Goal: Use online tool/utility

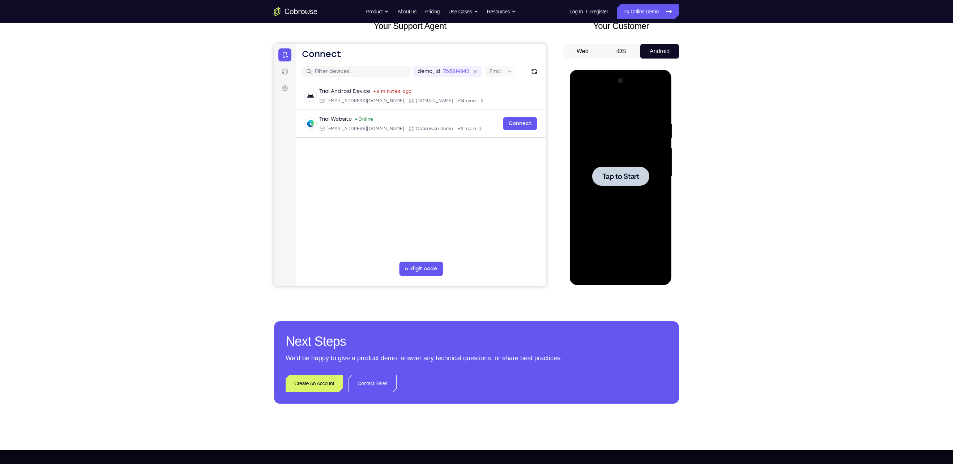
click at [621, 180] on span "Tap to Start" at bounding box center [620, 176] width 37 height 7
click at [618, 274] on div at bounding box center [620, 176] width 91 height 202
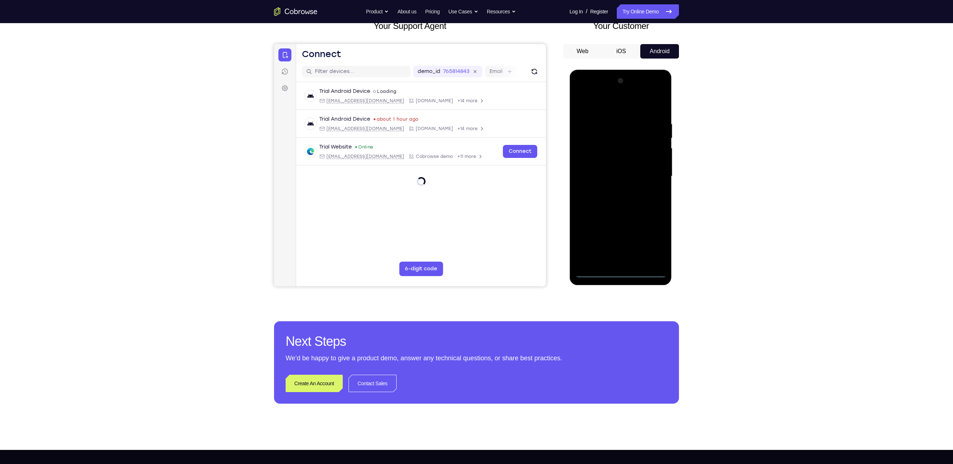
click at [653, 244] on div at bounding box center [620, 176] width 91 height 202
click at [609, 107] on div at bounding box center [620, 176] width 91 height 202
click at [653, 178] on div at bounding box center [620, 176] width 91 height 202
click at [615, 189] on div at bounding box center [620, 176] width 91 height 202
click at [615, 211] on div at bounding box center [620, 176] width 91 height 202
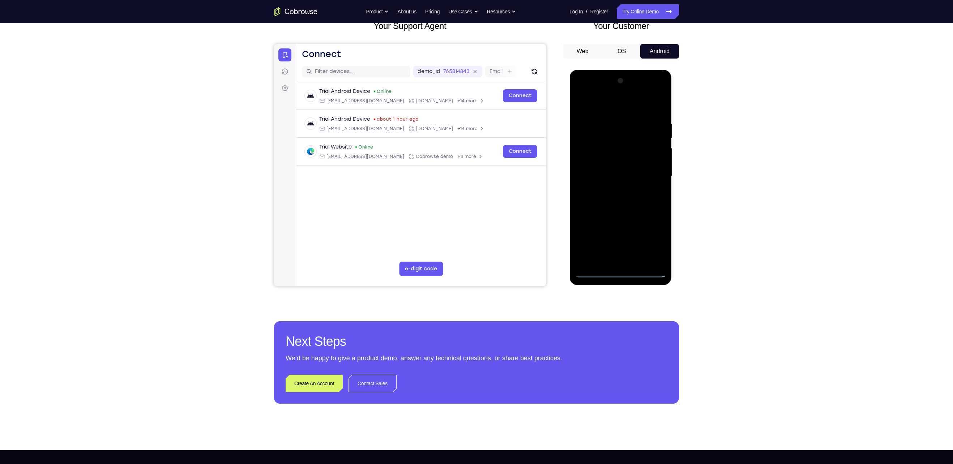
click at [641, 139] on div at bounding box center [620, 176] width 91 height 202
click at [636, 171] on div at bounding box center [620, 176] width 91 height 202
click at [616, 262] on div at bounding box center [620, 176] width 91 height 202
click at [643, 149] on div at bounding box center [620, 176] width 91 height 202
click at [661, 117] on div at bounding box center [620, 176] width 91 height 202
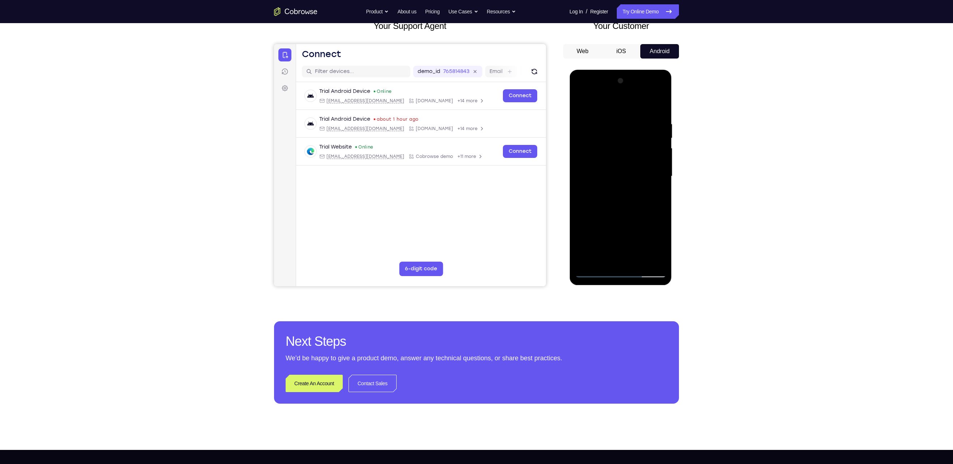
click at [659, 114] on div at bounding box center [620, 176] width 91 height 202
click at [638, 260] on div at bounding box center [620, 176] width 91 height 202
click at [621, 215] on div at bounding box center [620, 176] width 91 height 202
click at [648, 167] on div at bounding box center [620, 176] width 91 height 202
click at [657, 247] on div at bounding box center [620, 176] width 91 height 202
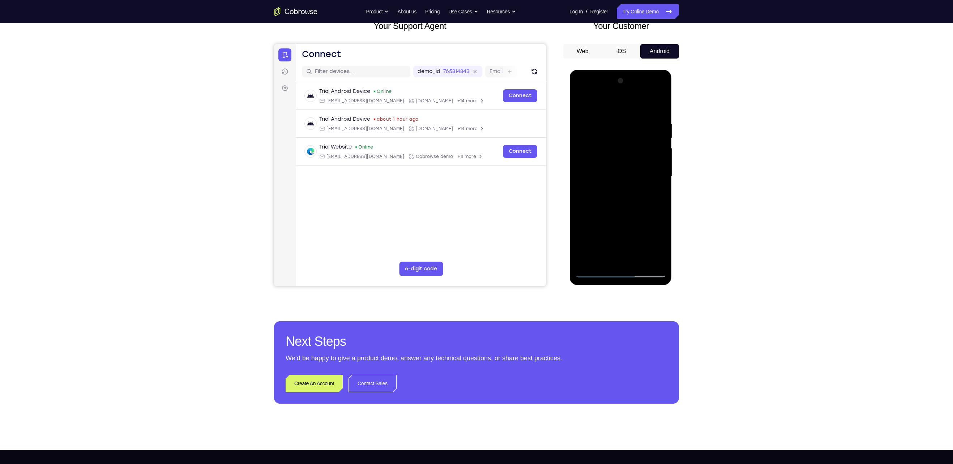
click at [657, 247] on div at bounding box center [620, 176] width 91 height 202
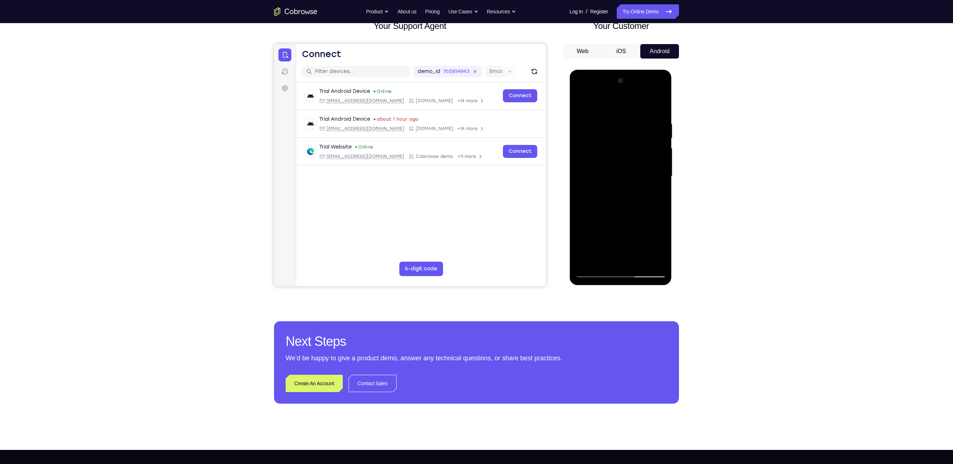
click at [657, 247] on div at bounding box center [620, 176] width 91 height 202
click at [659, 247] on div at bounding box center [620, 176] width 91 height 202
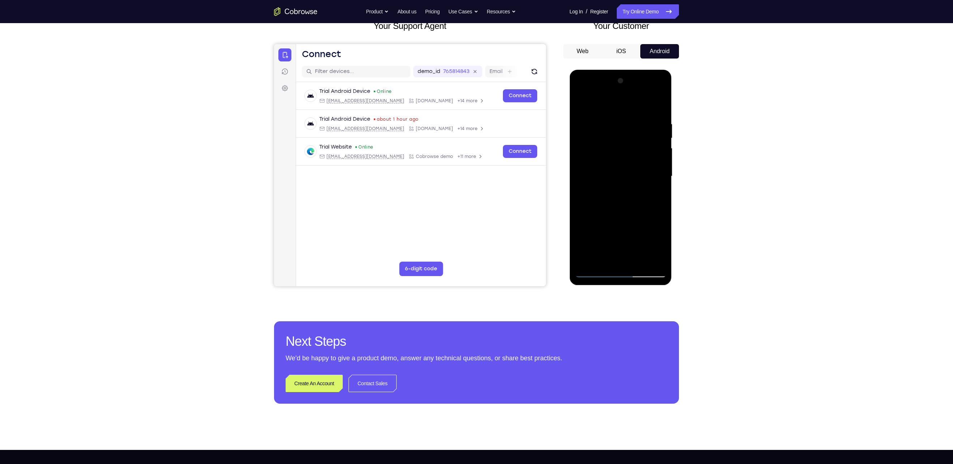
click at [621, 259] on div at bounding box center [620, 176] width 91 height 202
click at [661, 247] on div at bounding box center [620, 176] width 91 height 202
click at [631, 234] on div at bounding box center [620, 176] width 91 height 202
click at [657, 247] on div at bounding box center [620, 176] width 91 height 202
click at [653, 194] on div at bounding box center [620, 176] width 91 height 202
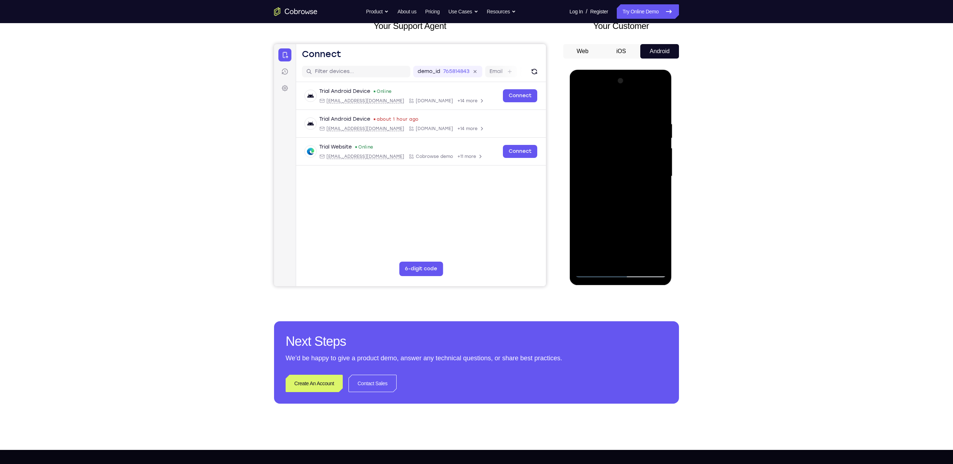
click at [582, 103] on div at bounding box center [620, 176] width 91 height 202
click at [583, 102] on div at bounding box center [620, 176] width 91 height 202
click at [607, 126] on div at bounding box center [620, 176] width 91 height 202
click at [660, 107] on div at bounding box center [620, 176] width 91 height 202
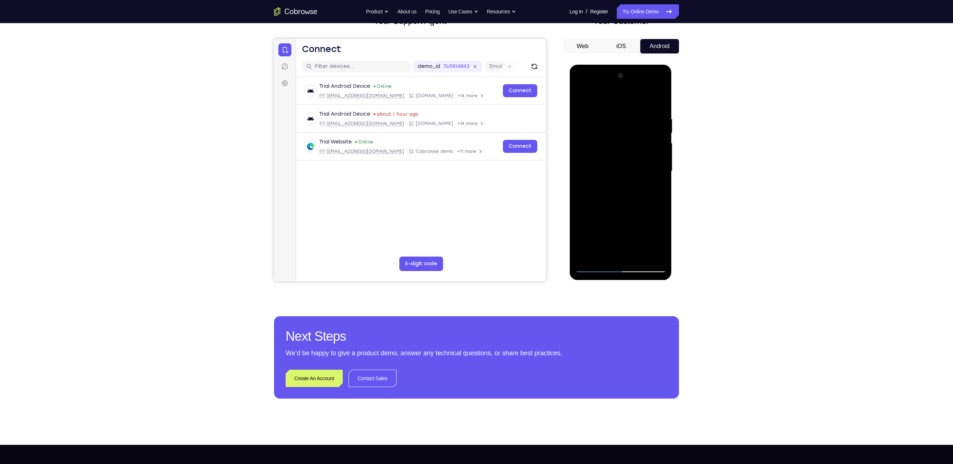
scroll to position [62, 0]
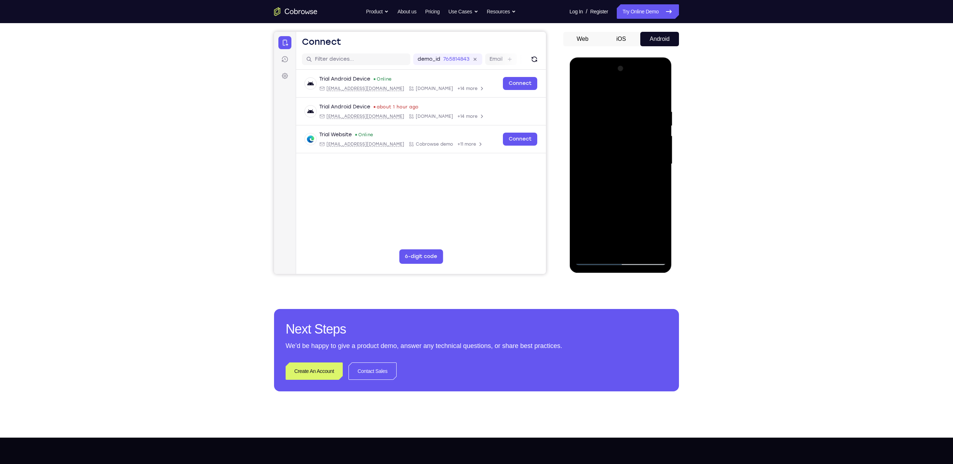
click at [639, 251] on div at bounding box center [620, 164] width 91 height 202
click at [614, 151] on div at bounding box center [620, 164] width 91 height 202
drag, startPoint x: 629, startPoint y: 132, endPoint x: 643, endPoint y: 98, distance: 36.9
click at [643, 98] on div at bounding box center [620, 164] width 91 height 202
click at [583, 94] on div at bounding box center [620, 164] width 91 height 202
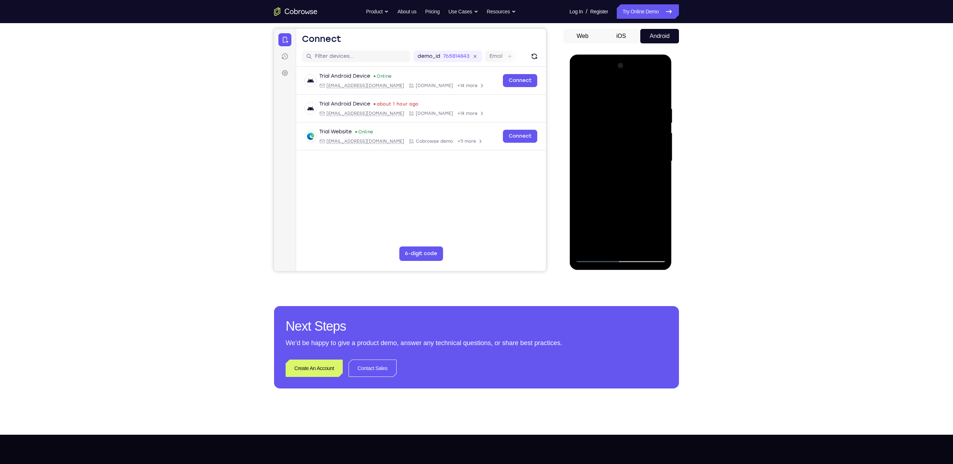
scroll to position [66, 0]
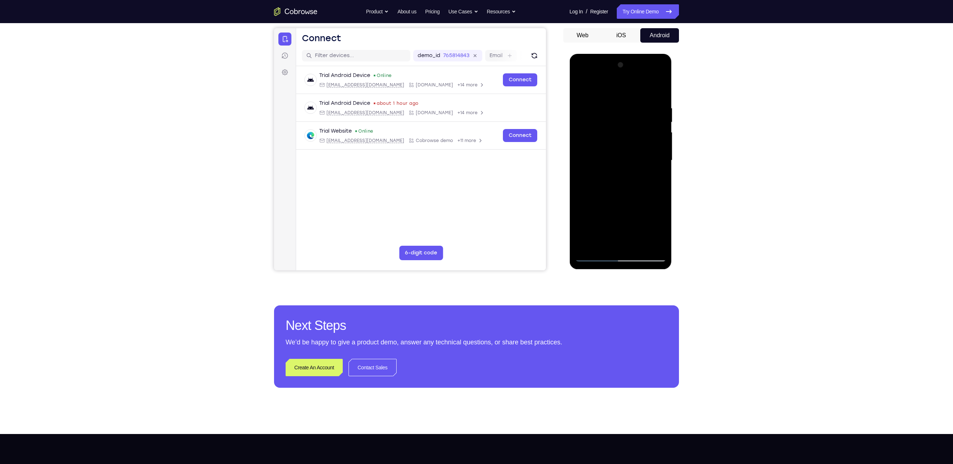
click at [582, 90] on div at bounding box center [620, 160] width 91 height 202
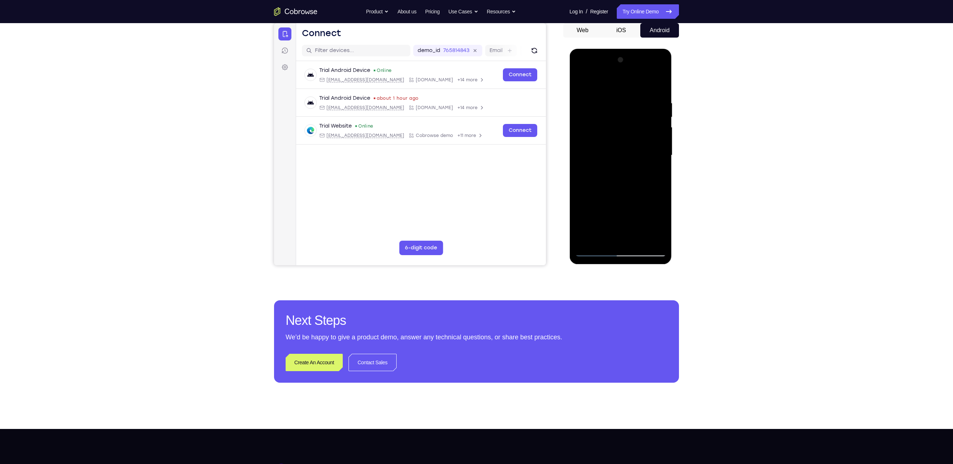
click at [641, 238] on div at bounding box center [620, 155] width 91 height 202
click at [597, 251] on div at bounding box center [620, 155] width 91 height 202
click at [653, 240] on div at bounding box center [620, 155] width 91 height 202
click at [588, 240] on div at bounding box center [620, 155] width 91 height 202
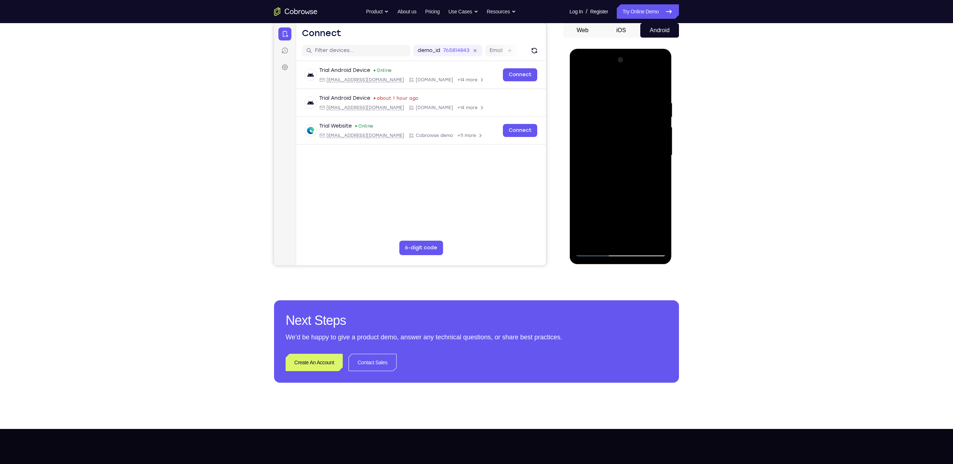
click at [660, 83] on div at bounding box center [620, 155] width 91 height 202
click at [636, 239] on div at bounding box center [620, 155] width 91 height 202
click at [592, 248] on div at bounding box center [620, 155] width 91 height 202
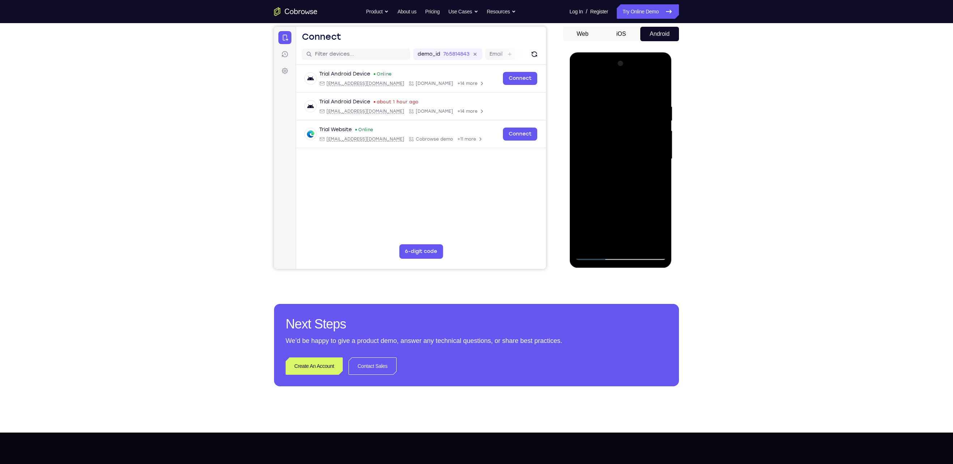
scroll to position [65, 0]
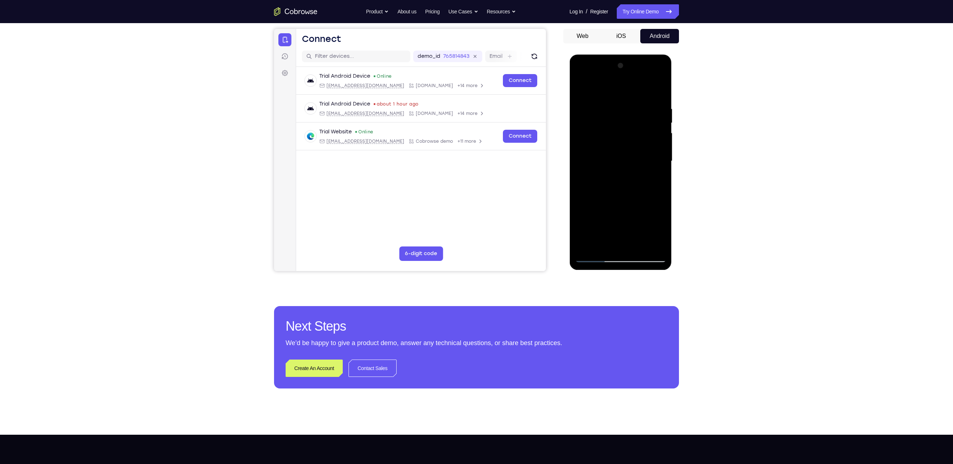
click at [583, 88] on div at bounding box center [620, 161] width 91 height 202
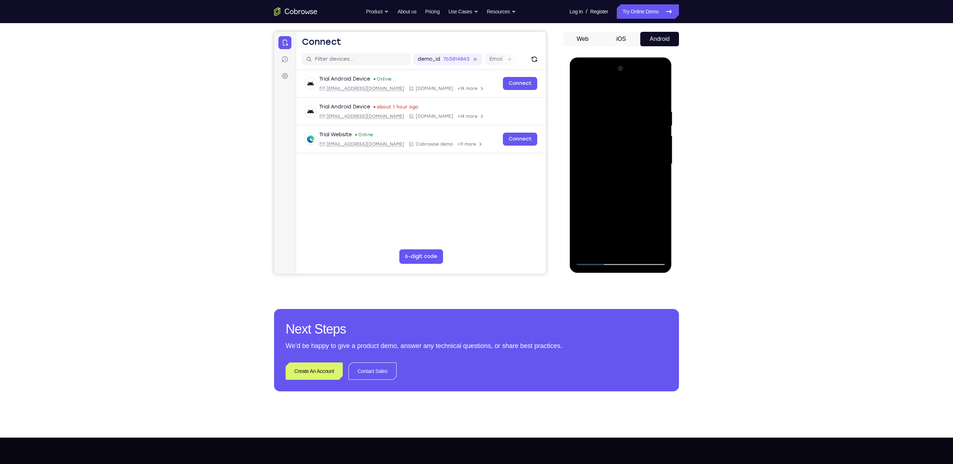
scroll to position [61, 0]
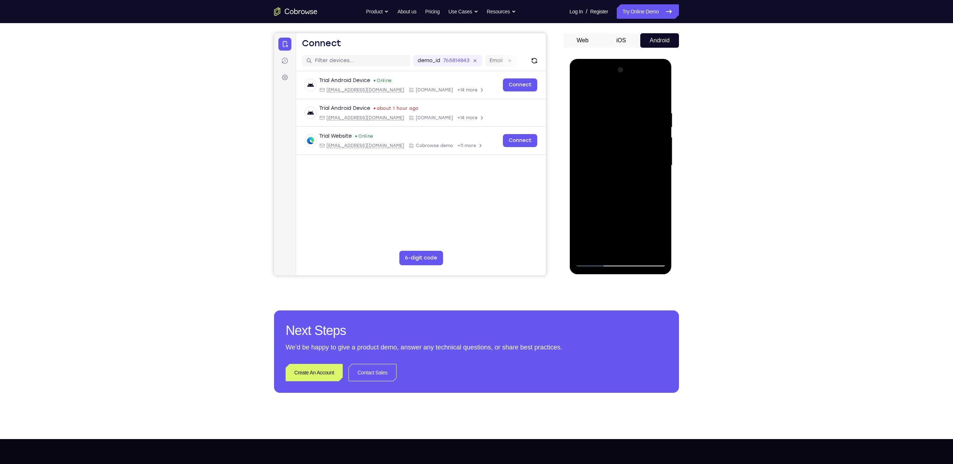
click at [663, 241] on div at bounding box center [620, 165] width 91 height 202
drag, startPoint x: 655, startPoint y: 223, endPoint x: 657, endPoint y: 163, distance: 60.1
click at [657, 163] on div at bounding box center [620, 165] width 91 height 202
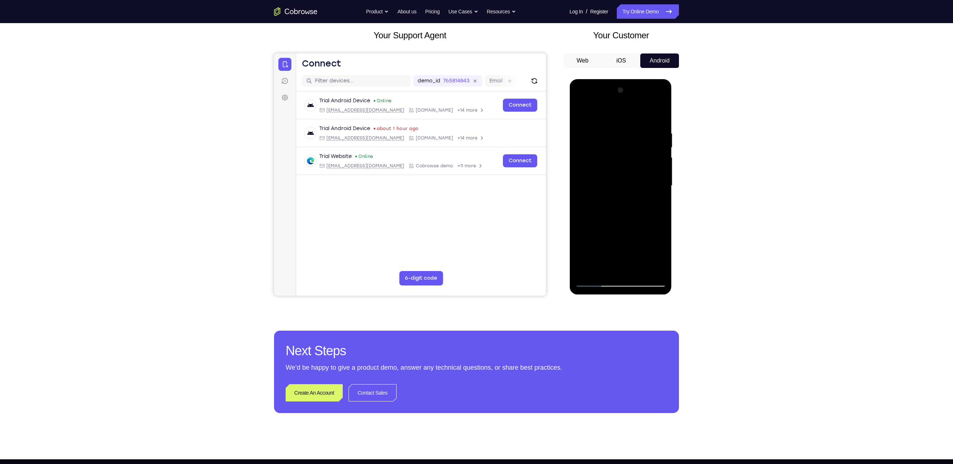
scroll to position [39, 0]
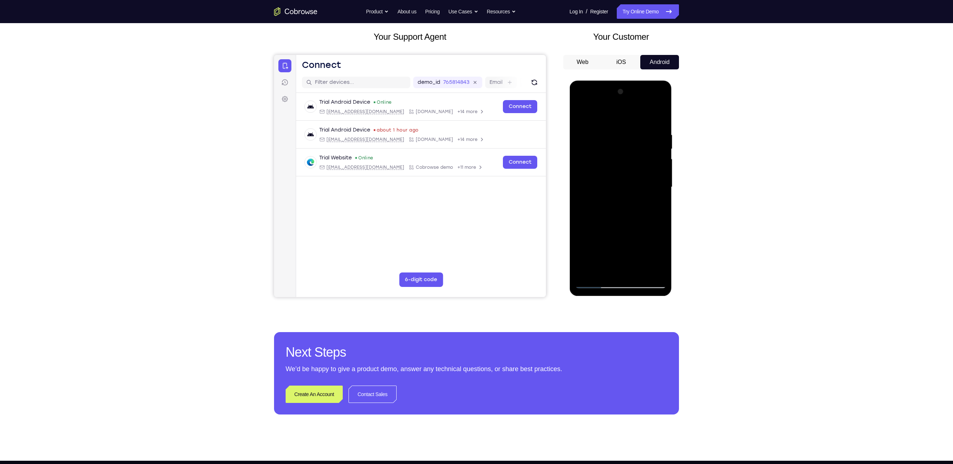
click at [661, 112] on div at bounding box center [620, 187] width 91 height 202
drag, startPoint x: 590, startPoint y: 137, endPoint x: 595, endPoint y: 210, distance: 72.8
click at [595, 210] on div at bounding box center [620, 187] width 91 height 202
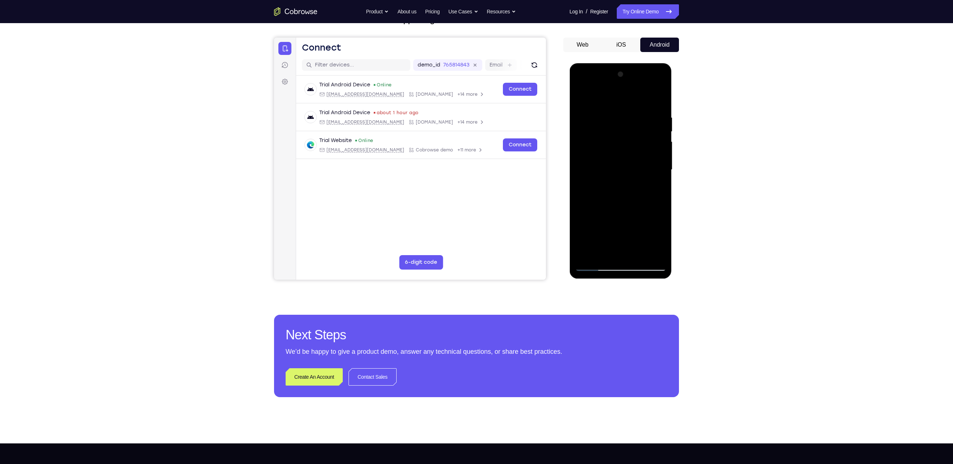
click at [639, 256] on div at bounding box center [620, 170] width 91 height 202
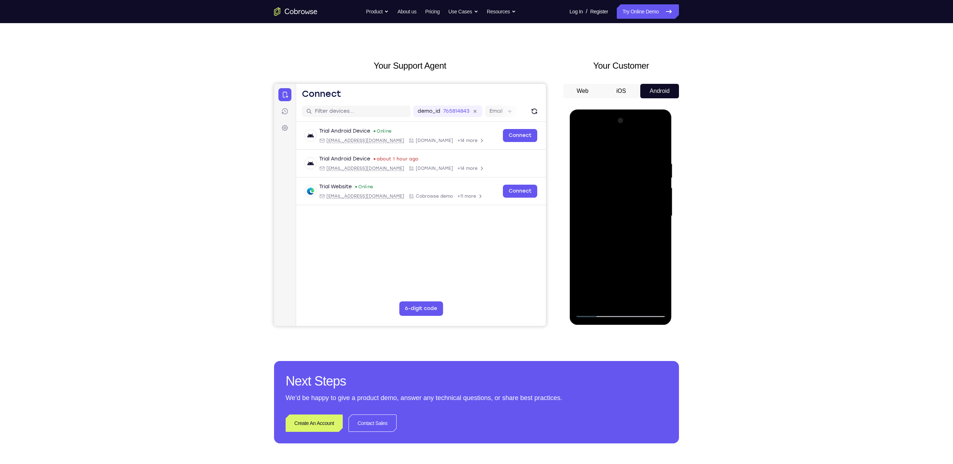
click at [582, 131] on div at bounding box center [620, 216] width 91 height 202
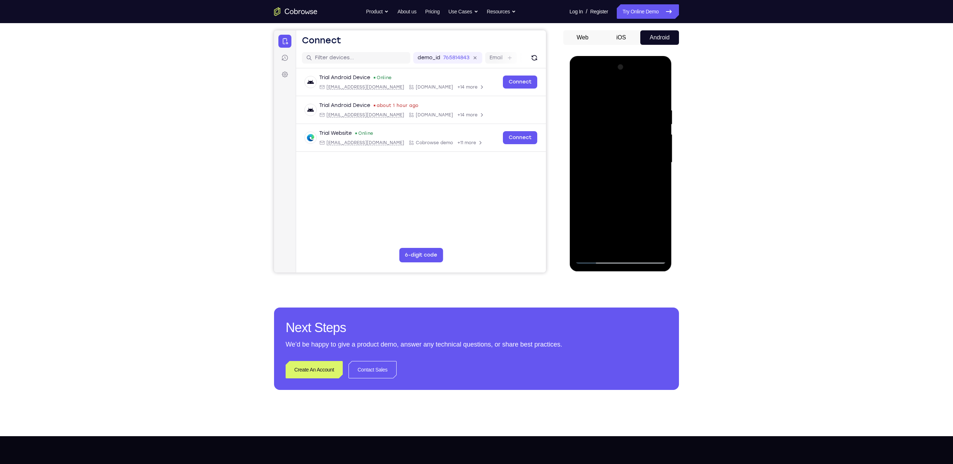
scroll to position [65, 0]
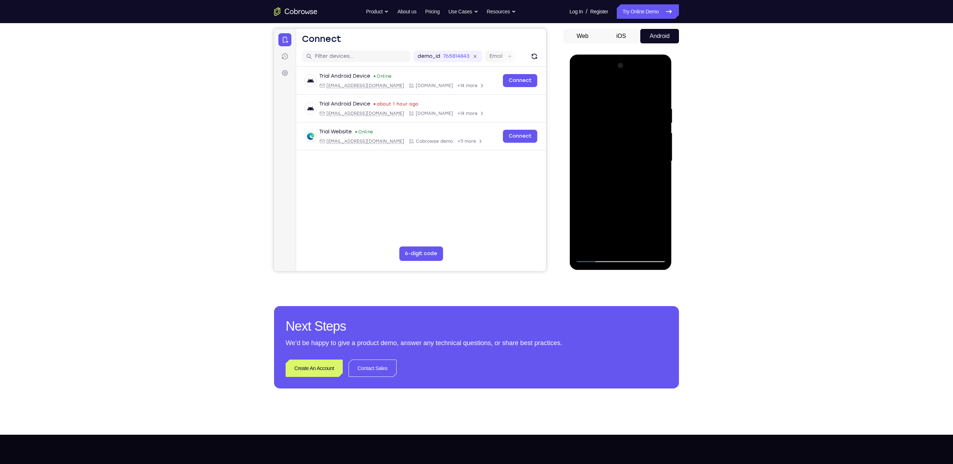
drag, startPoint x: 603, startPoint y: 232, endPoint x: 606, endPoint y: 173, distance: 59.4
click at [606, 173] on div at bounding box center [620, 161] width 91 height 202
click at [595, 258] on div at bounding box center [620, 161] width 91 height 202
click at [595, 257] on div at bounding box center [620, 161] width 91 height 202
click at [585, 245] on div at bounding box center [620, 161] width 91 height 202
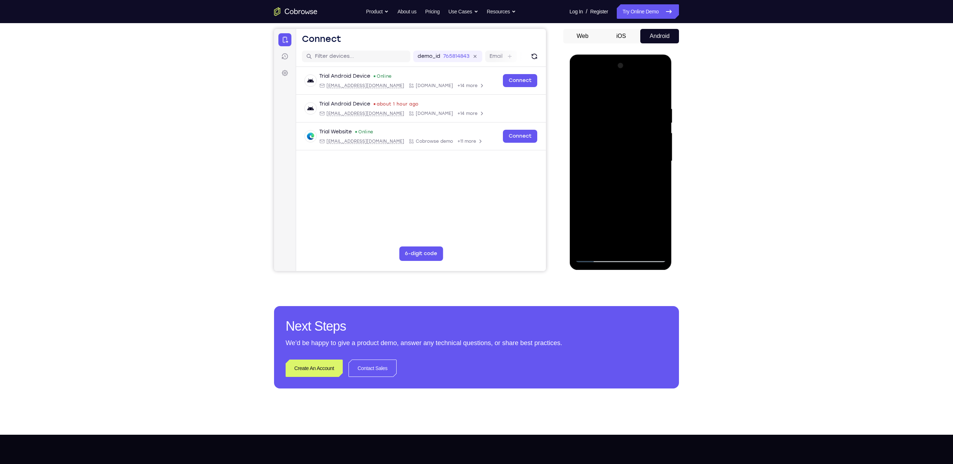
click at [585, 245] on div at bounding box center [620, 161] width 91 height 202
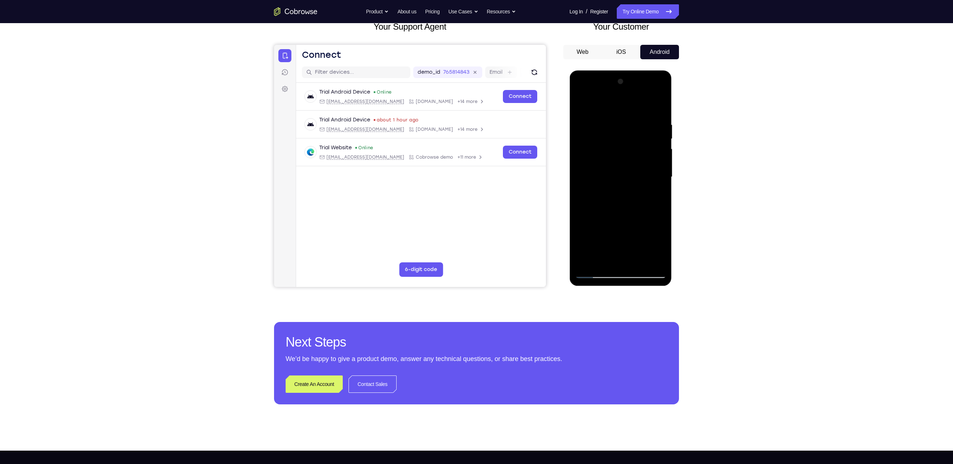
click at [660, 105] on div at bounding box center [620, 177] width 91 height 202
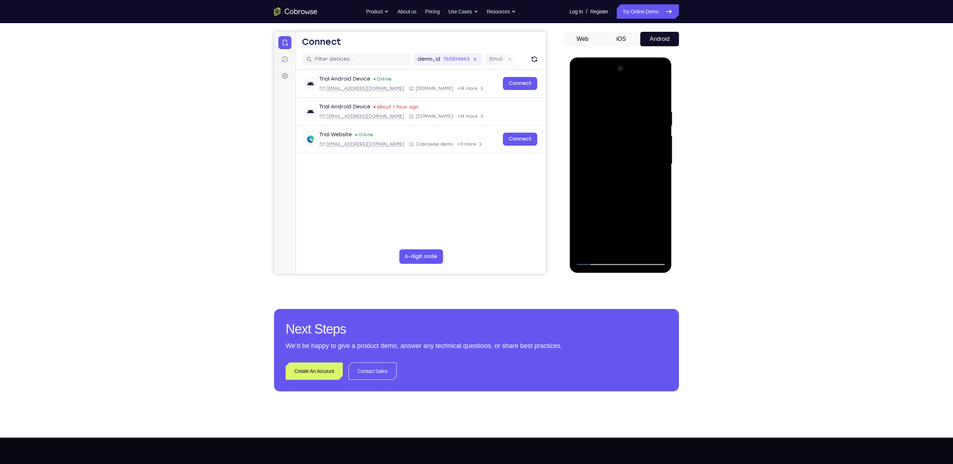
scroll to position [63, 0]
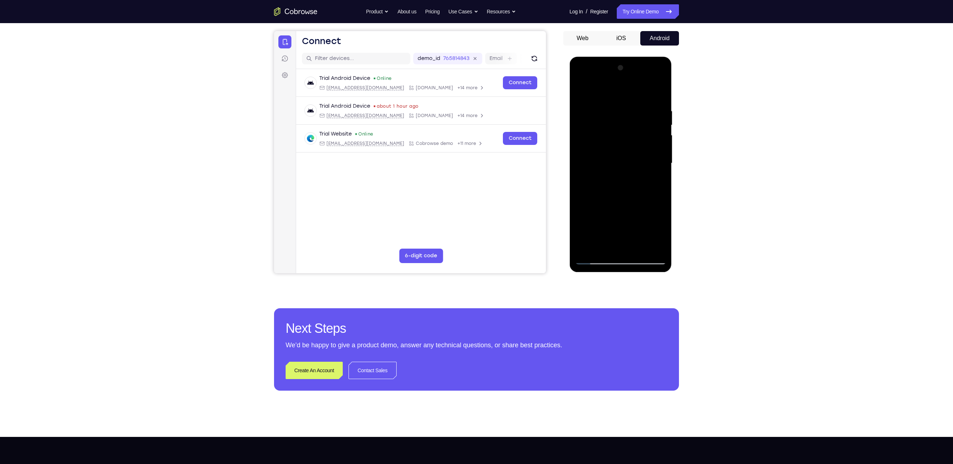
click at [605, 223] on div at bounding box center [620, 163] width 91 height 202
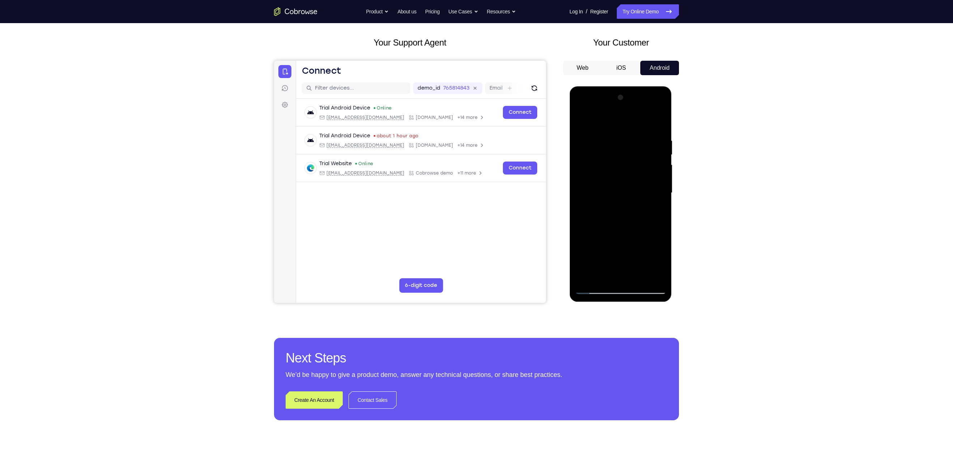
click at [583, 178] on div at bounding box center [620, 193] width 91 height 202
click at [653, 172] on div at bounding box center [620, 193] width 91 height 202
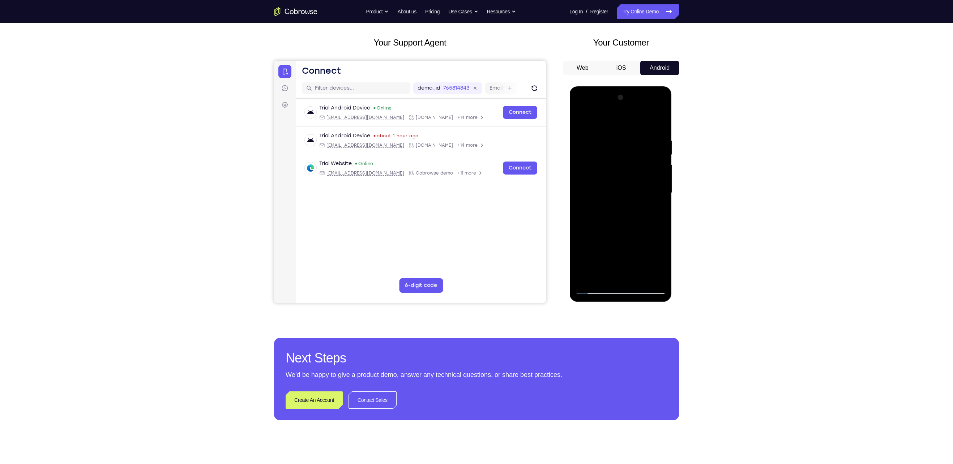
click at [653, 172] on div at bounding box center [620, 193] width 91 height 202
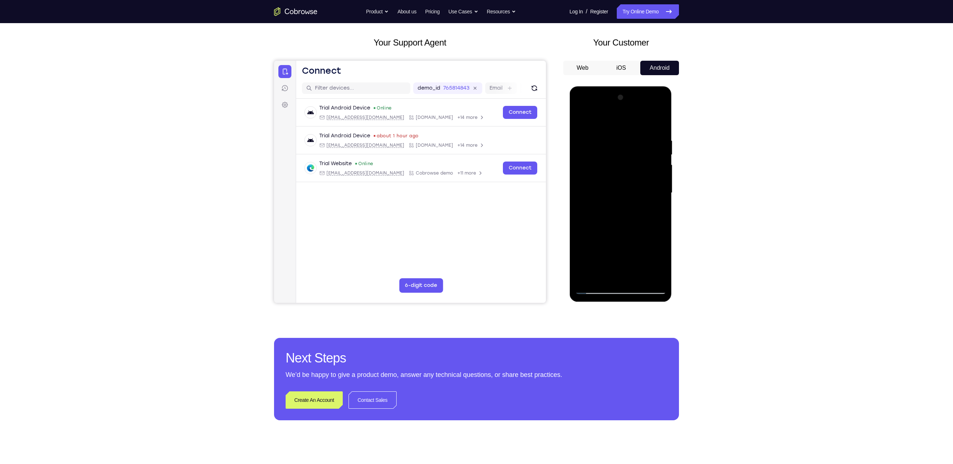
click at [653, 172] on div at bounding box center [620, 193] width 91 height 202
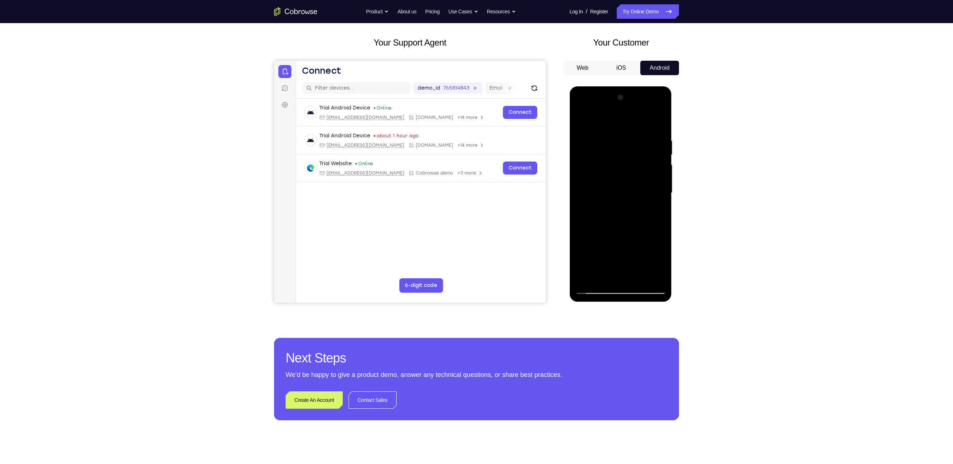
click at [653, 172] on div at bounding box center [620, 193] width 91 height 202
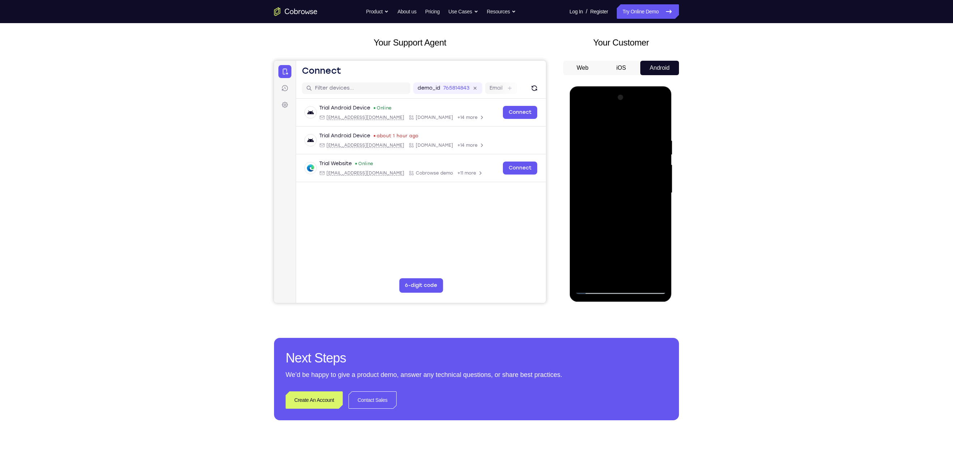
click at [653, 172] on div at bounding box center [620, 193] width 91 height 202
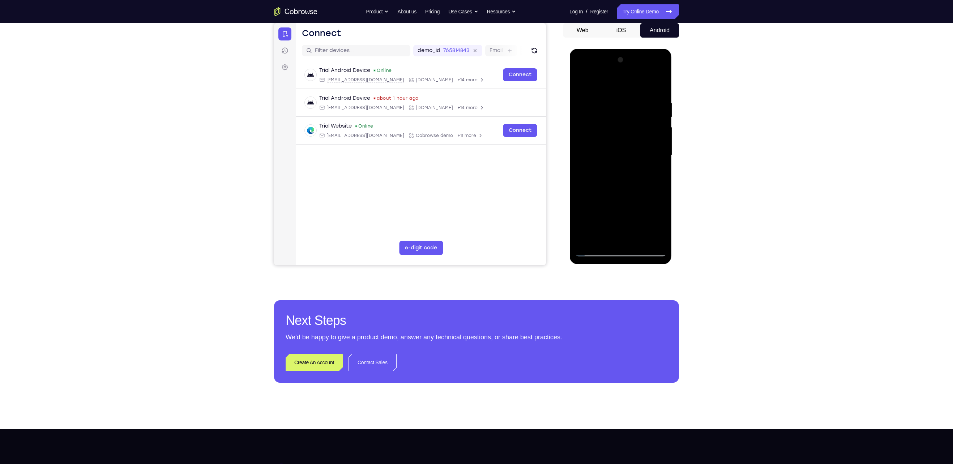
click at [587, 238] on div at bounding box center [620, 155] width 91 height 202
drag, startPoint x: 634, startPoint y: 173, endPoint x: 638, endPoint y: 211, distance: 37.8
click at [638, 211] on div at bounding box center [620, 155] width 91 height 202
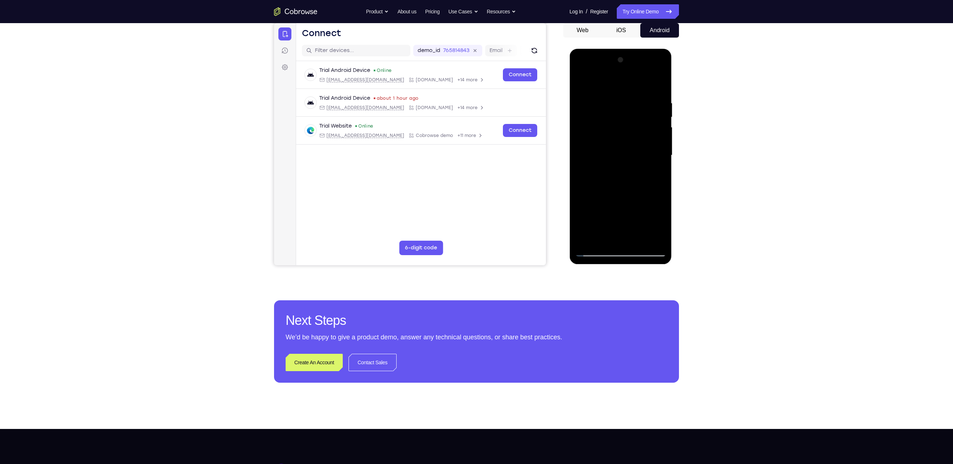
click at [631, 106] on div at bounding box center [620, 155] width 91 height 202
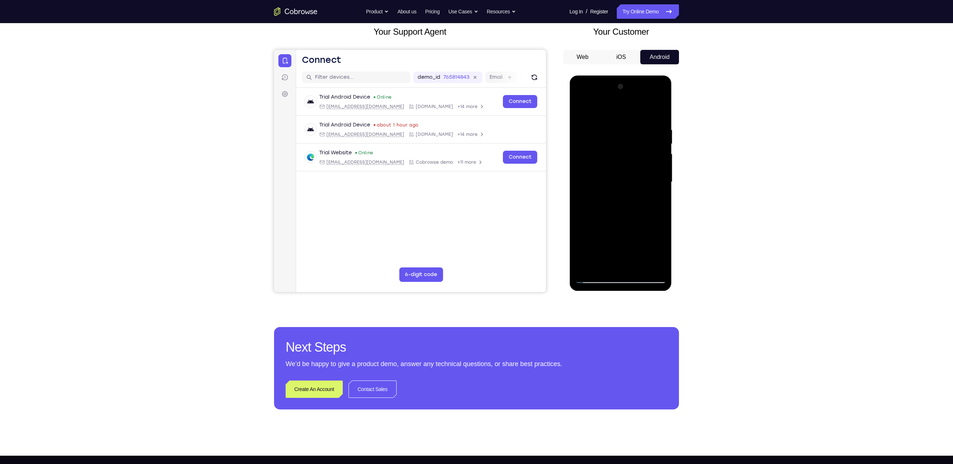
scroll to position [43, 0]
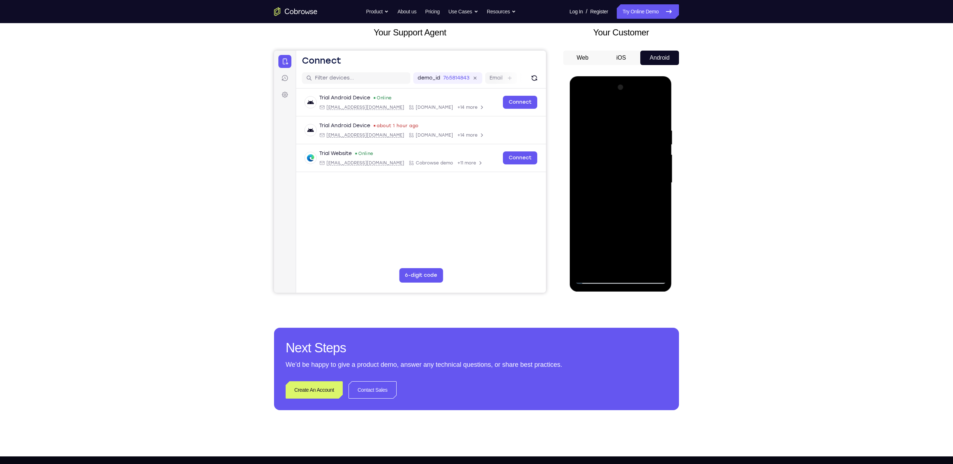
click at [659, 114] on div at bounding box center [620, 183] width 91 height 202
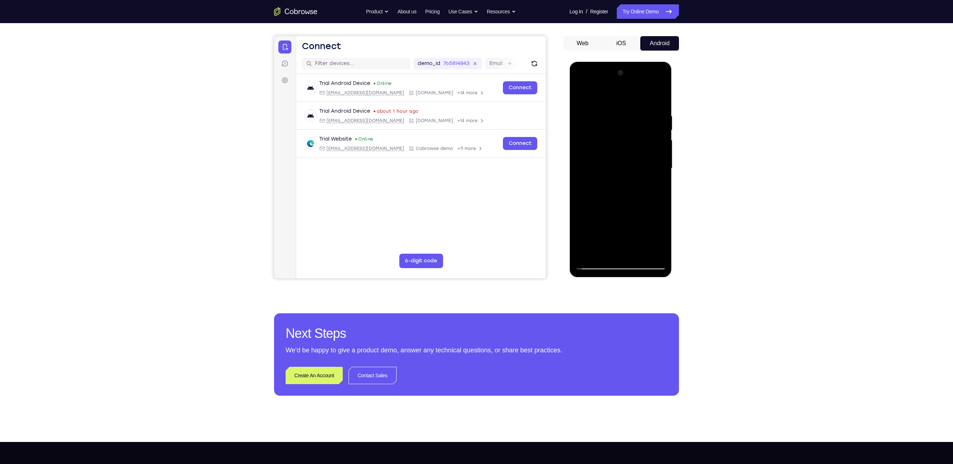
scroll to position [68, 0]
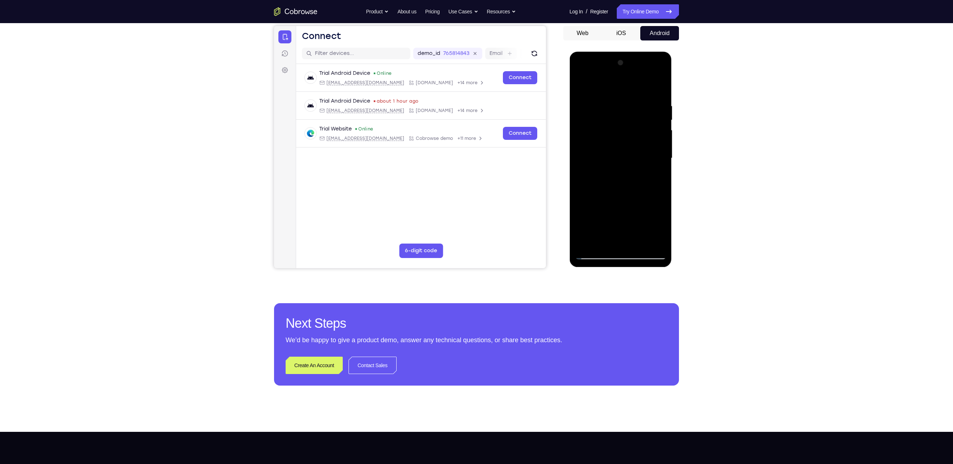
click at [639, 242] on div at bounding box center [620, 158] width 91 height 202
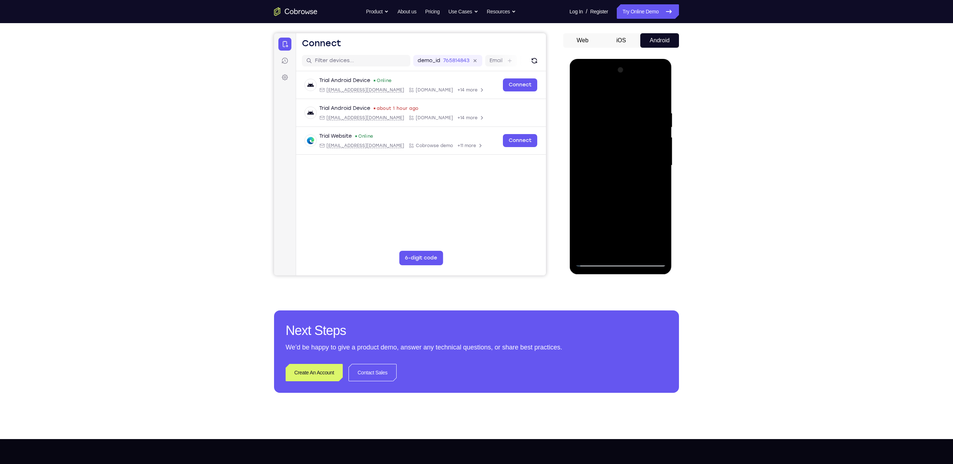
scroll to position [60, 0]
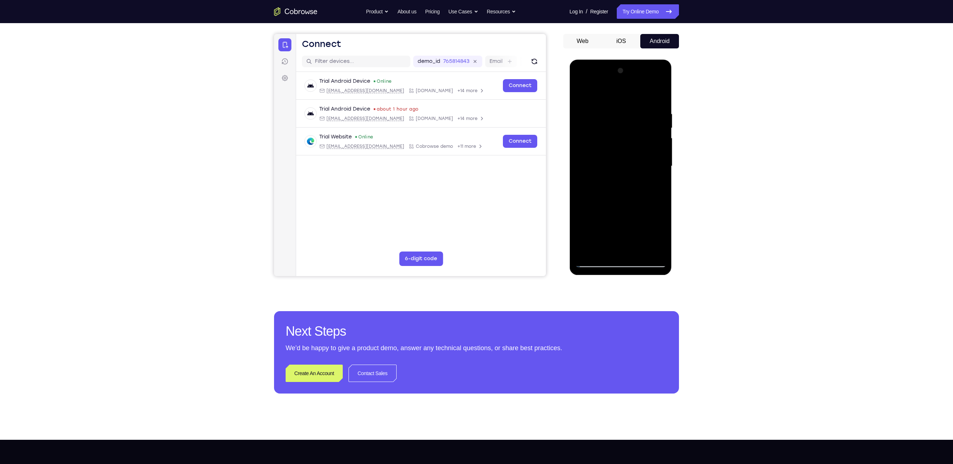
click at [580, 95] on div at bounding box center [620, 166] width 91 height 202
click at [652, 250] on div at bounding box center [620, 166] width 91 height 202
click at [583, 166] on div at bounding box center [620, 166] width 91 height 202
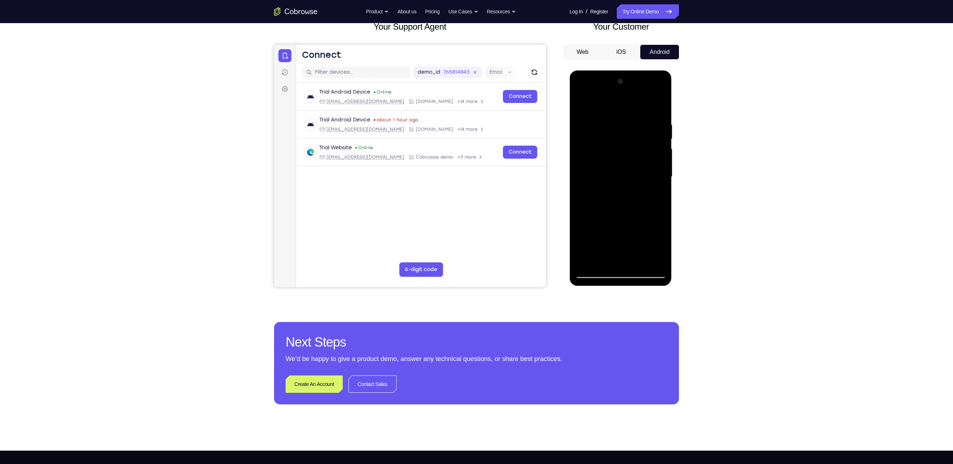
click at [659, 193] on div at bounding box center [620, 177] width 91 height 202
click at [664, 193] on div at bounding box center [620, 177] width 91 height 202
